Goal: Transaction & Acquisition: Purchase product/service

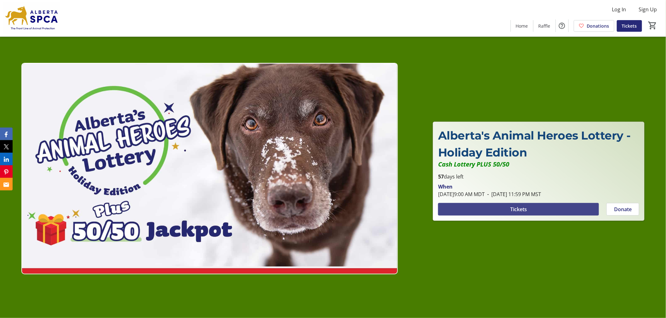
click at [518, 208] on span "Tickets" at bounding box center [518, 210] width 17 height 8
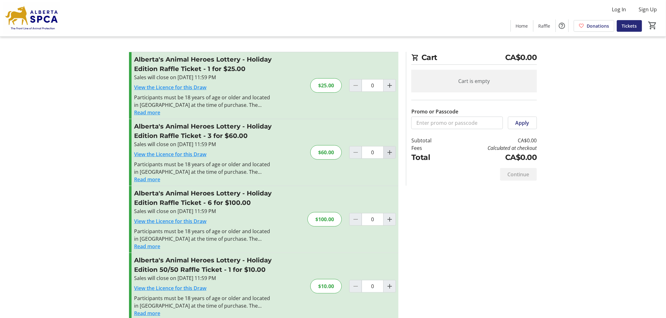
click at [388, 155] on mat-icon "Increment by one" at bounding box center [390, 153] width 8 height 8
type input "1"
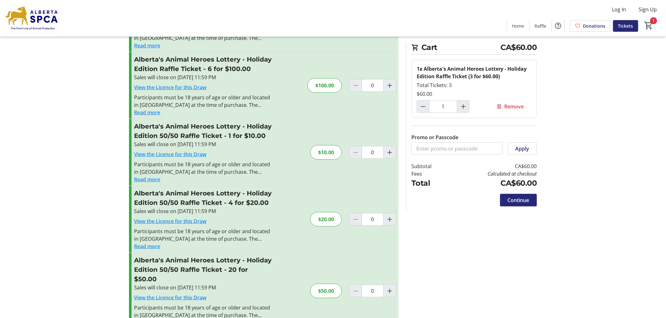
scroll to position [140, 0]
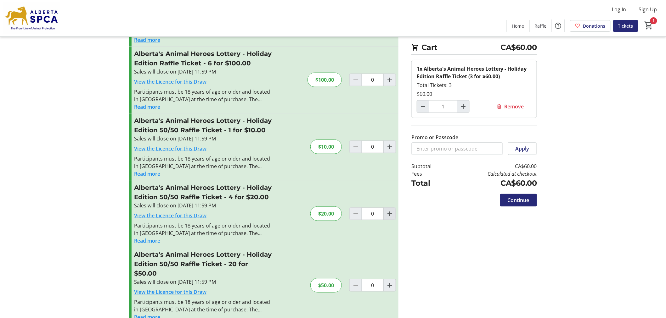
click at [391, 211] on mat-icon "Increment by one" at bounding box center [390, 214] width 8 height 8
type input "1"
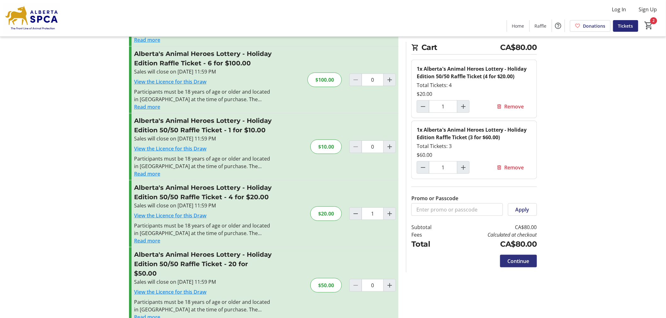
click at [517, 260] on span "Continue" at bounding box center [519, 262] width 22 height 8
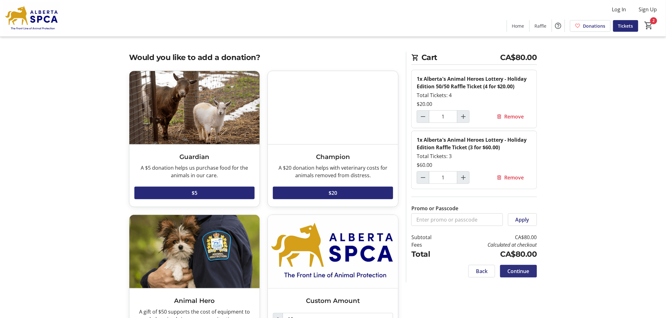
click at [517, 271] on span "Continue" at bounding box center [519, 272] width 22 height 8
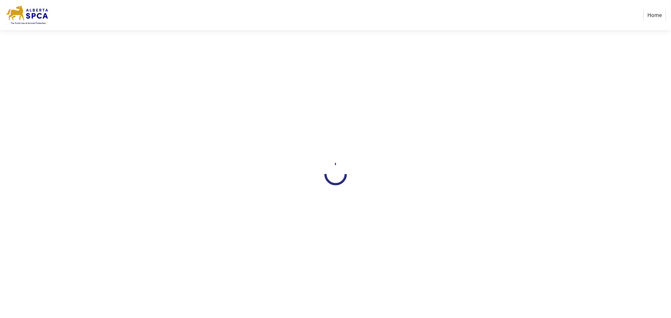
select select "CA"
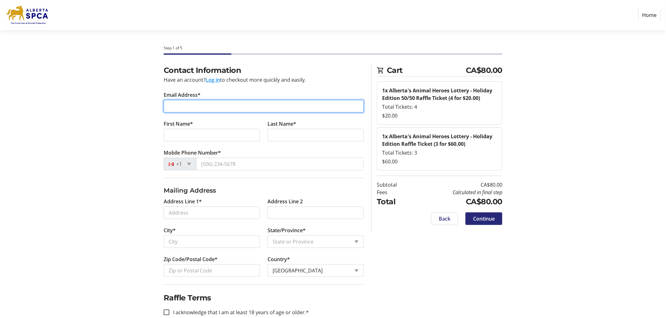
click at [213, 101] on input "Email Address*" at bounding box center [264, 106] width 200 height 13
click at [183, 106] on input "[EMAIL_ADDRESS][DOMAIN_NAME]" at bounding box center [264, 106] width 200 height 13
type input "[EMAIL_ADDRESS][DOMAIN_NAME]"
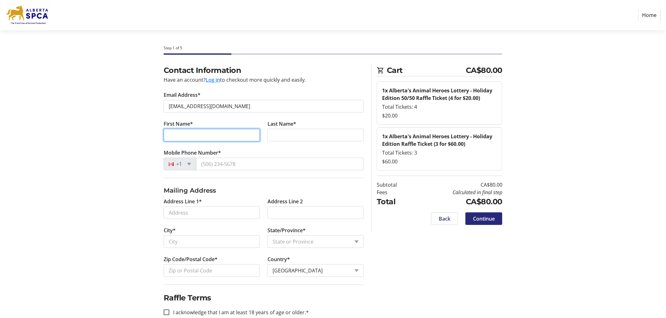
click at [189, 136] on input "First Name*" at bounding box center [212, 135] width 96 height 13
type input "[PERSON_NAME]"
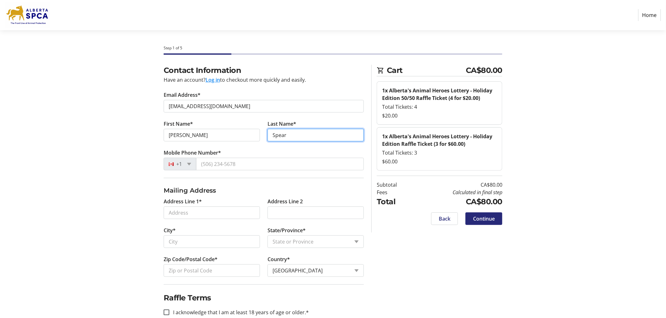
type input "Spear"
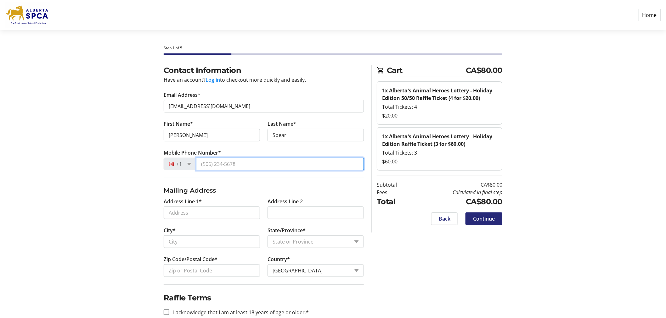
click at [206, 164] on input "Mobile Phone Number*" at bounding box center [280, 164] width 168 height 13
type input "[PHONE_NUMBER]"
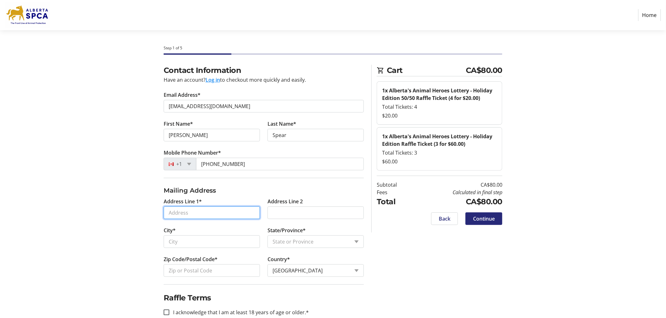
click at [176, 216] on input "Address Line 1*" at bounding box center [212, 213] width 96 height 13
type input "[STREET_ADDRESS]"
type input "[GEOGRAPHIC_DATA]"
select select "AB"
type input "T2K 1N8"
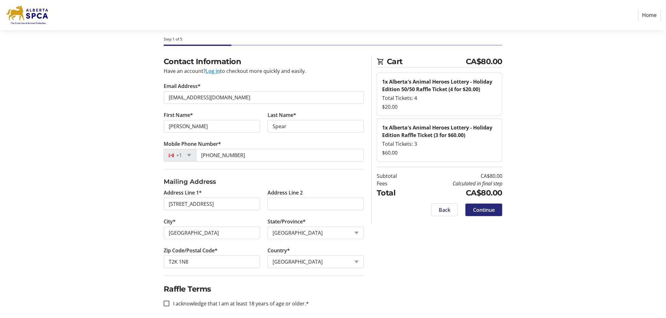
scroll to position [14, 0]
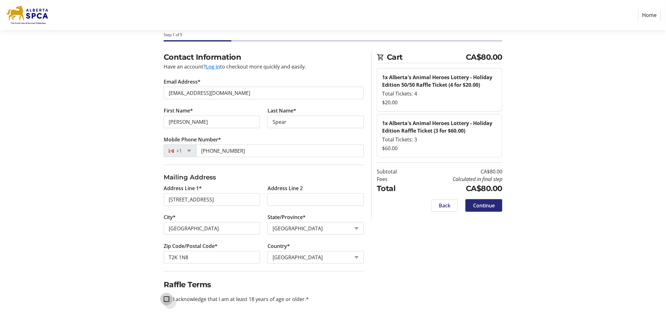
click at [167, 301] on input "I acknowledge that I am at least 18 years of age or older.*" at bounding box center [167, 300] width 6 height 6
checkbox input "true"
click at [482, 210] on span at bounding box center [483, 205] width 37 height 15
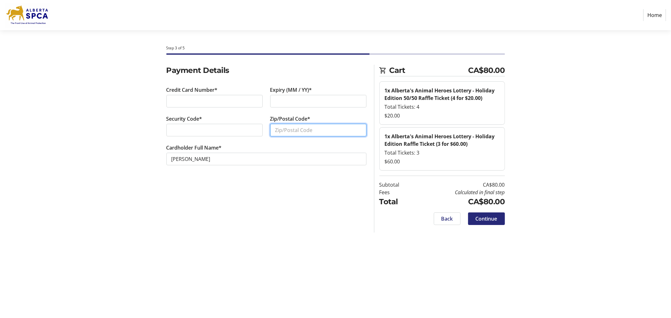
click at [319, 134] on input "Zip/Postal Code*" at bounding box center [318, 130] width 96 height 13
type input "T2K 1N8"
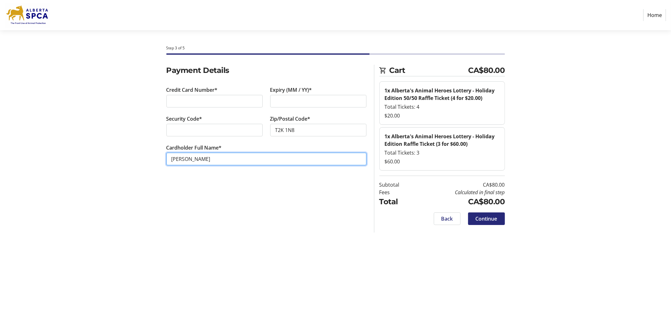
drag, startPoint x: 203, startPoint y: 158, endPoint x: 145, endPoint y: 159, distance: 58.2
click at [145, 159] on div "Payment Details Credit Card Number* Expiry (MM / YY)* Security Code* Zip/Postal…" at bounding box center [335, 149] width 415 height 168
type input "[PERSON_NAME]"
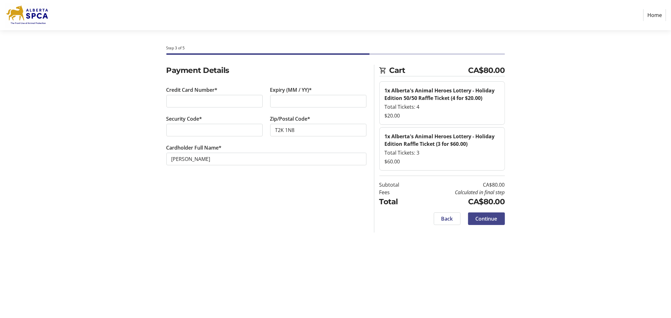
click at [482, 219] on span "Continue" at bounding box center [487, 219] width 22 height 8
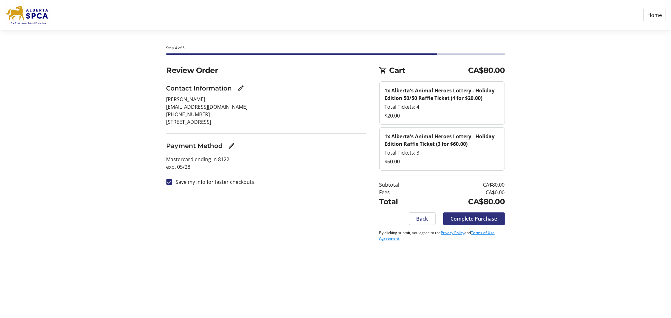
click at [478, 222] on span "Complete Purchase" at bounding box center [474, 219] width 47 height 8
